Goal: Check status: Check status

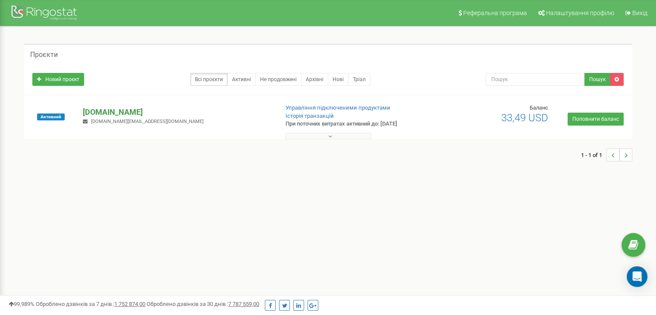
click at [129, 113] on p "[DOMAIN_NAME]" at bounding box center [177, 112] width 189 height 11
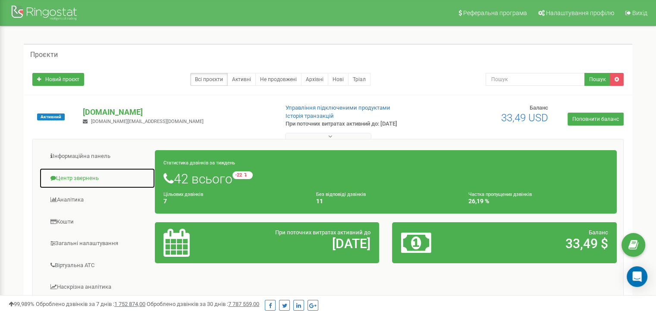
click at [86, 174] on link "Центр звернень" at bounding box center [97, 178] width 116 height 21
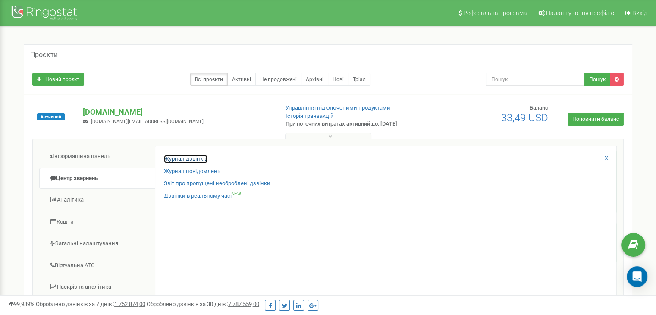
click at [197, 158] on link "Журнал дзвінків" at bounding box center [186, 159] width 44 height 8
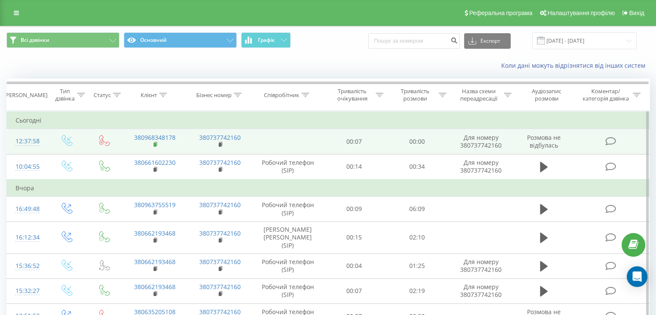
click at [155, 145] on rect at bounding box center [155, 145] width 3 height 4
click at [154, 145] on rect at bounding box center [155, 145] width 3 height 4
